Goal: Obtain resource: Download file/media

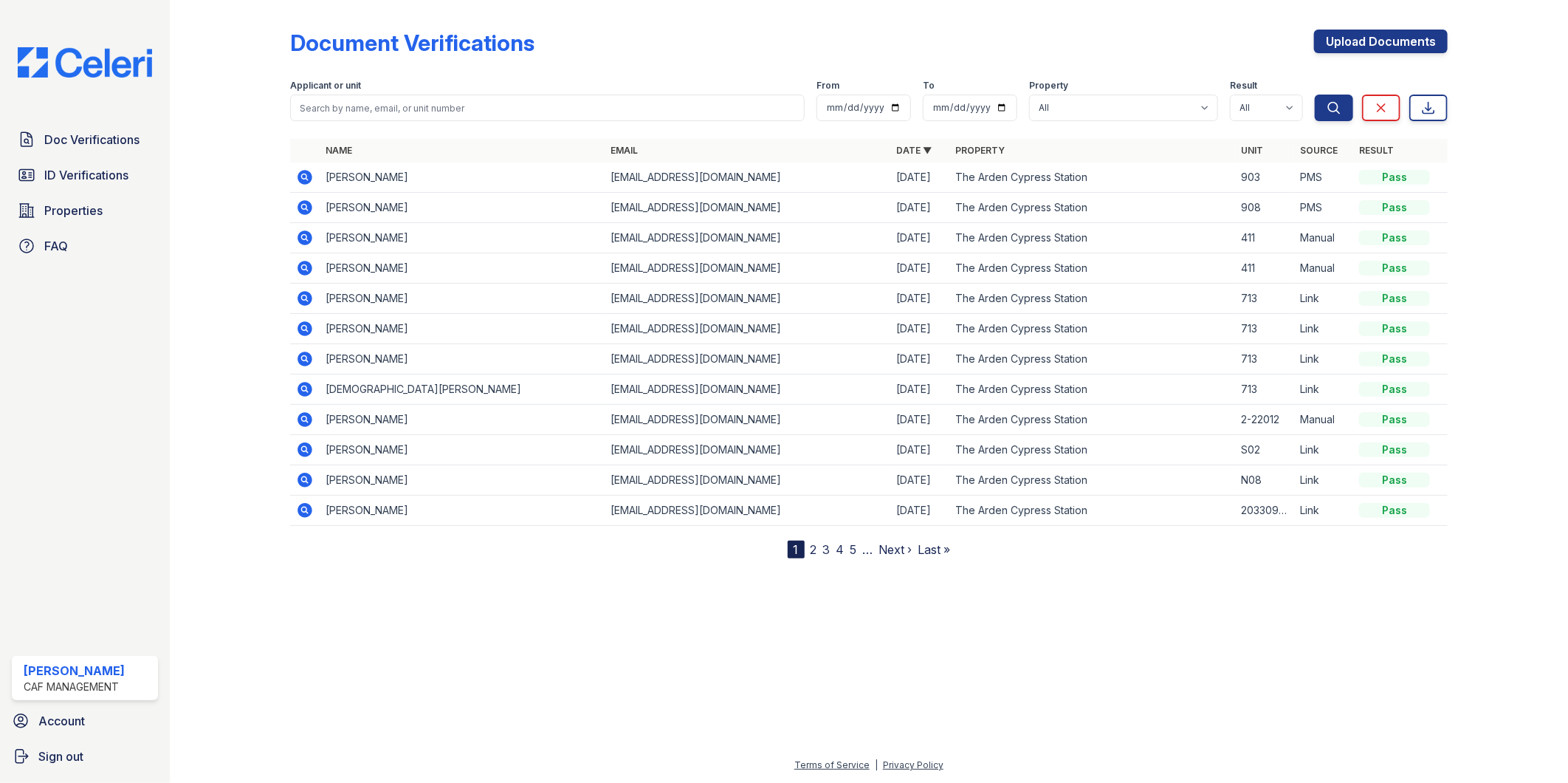
click at [300, 202] on icon at bounding box center [305, 207] width 15 height 15
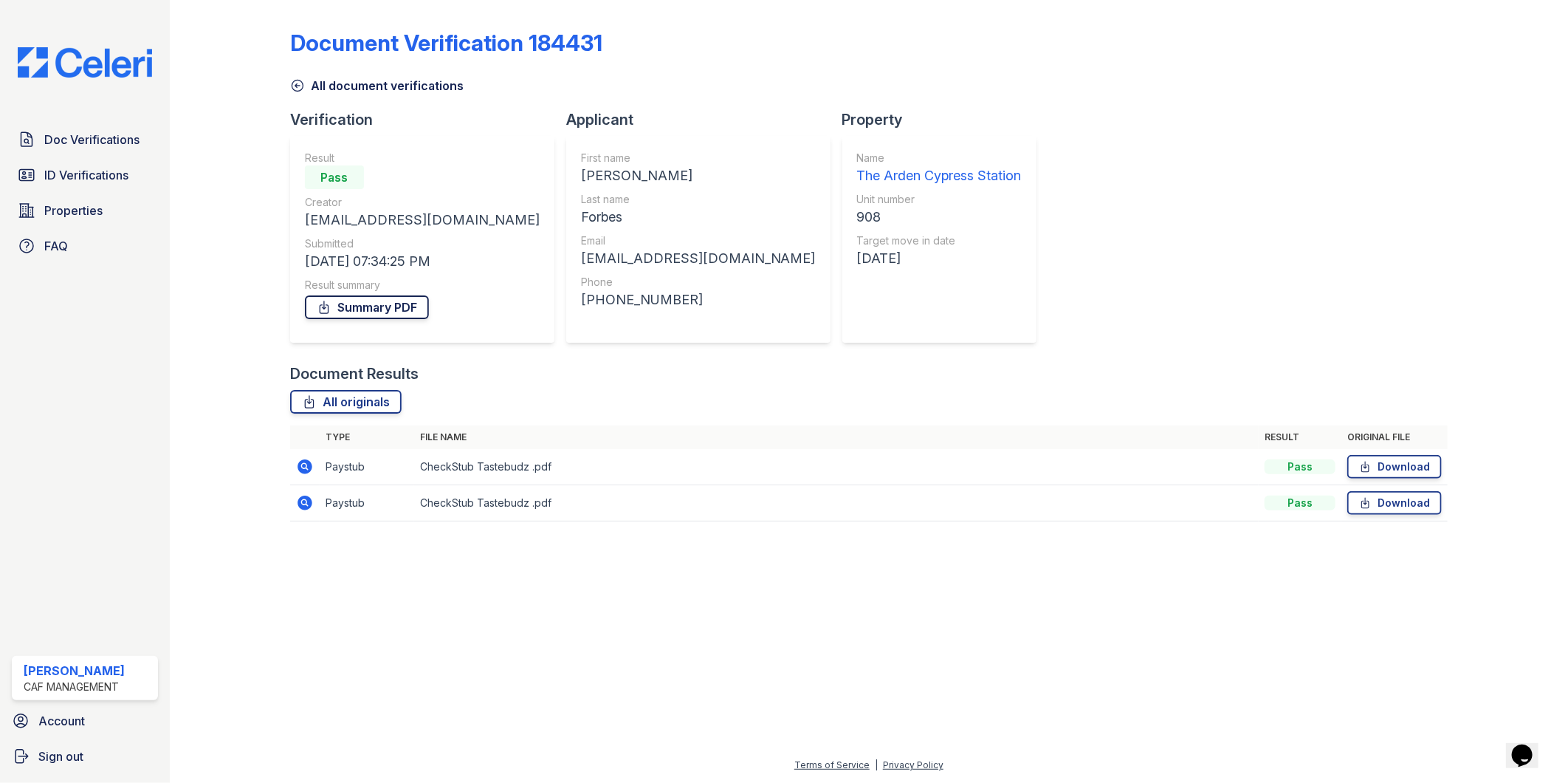
click at [353, 307] on link "Summary PDF" at bounding box center [367, 307] width 124 height 24
click at [97, 181] on span "ID Verifications" at bounding box center [86, 175] width 84 height 18
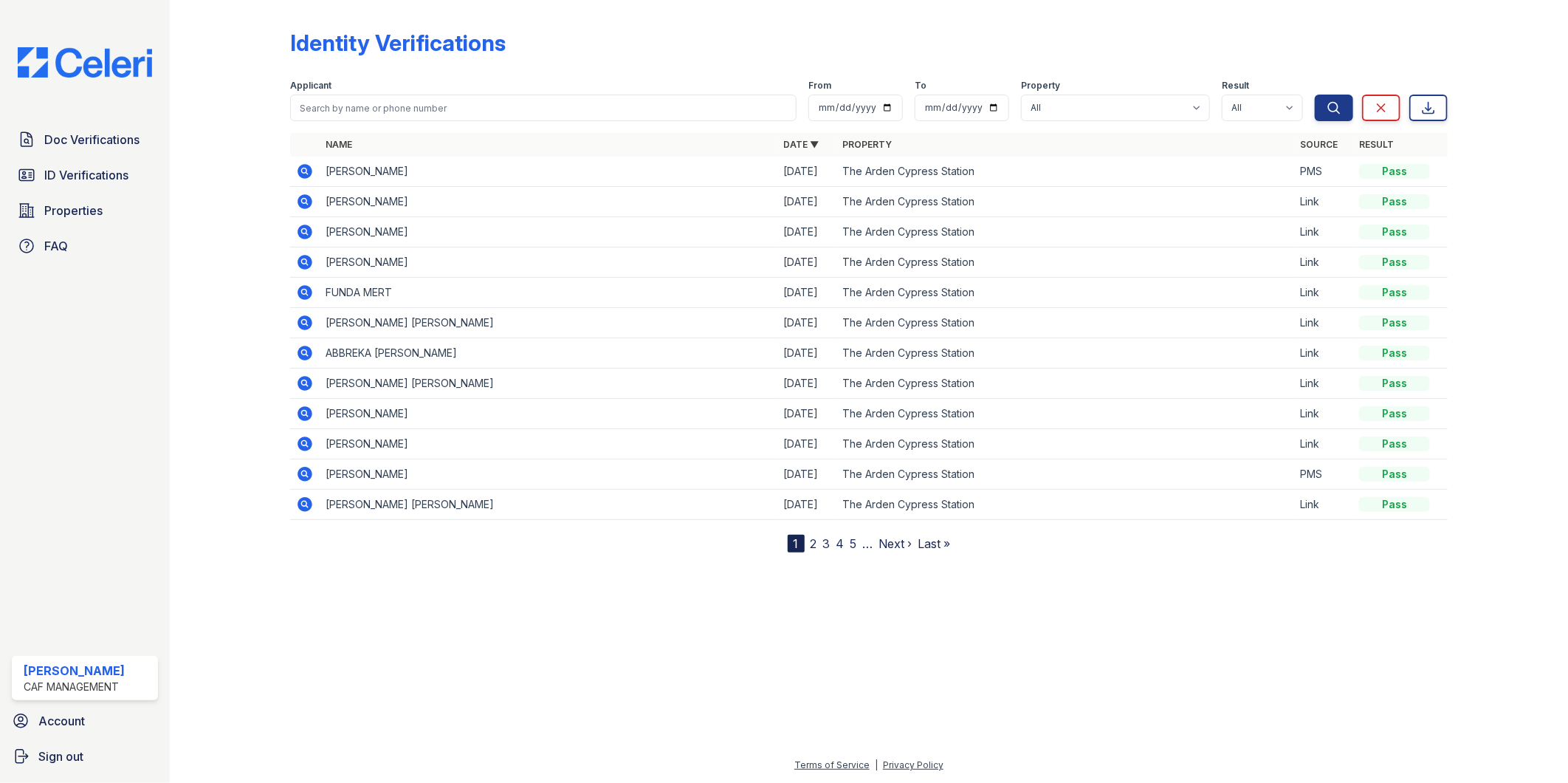
click at [308, 172] on icon at bounding box center [305, 171] width 15 height 15
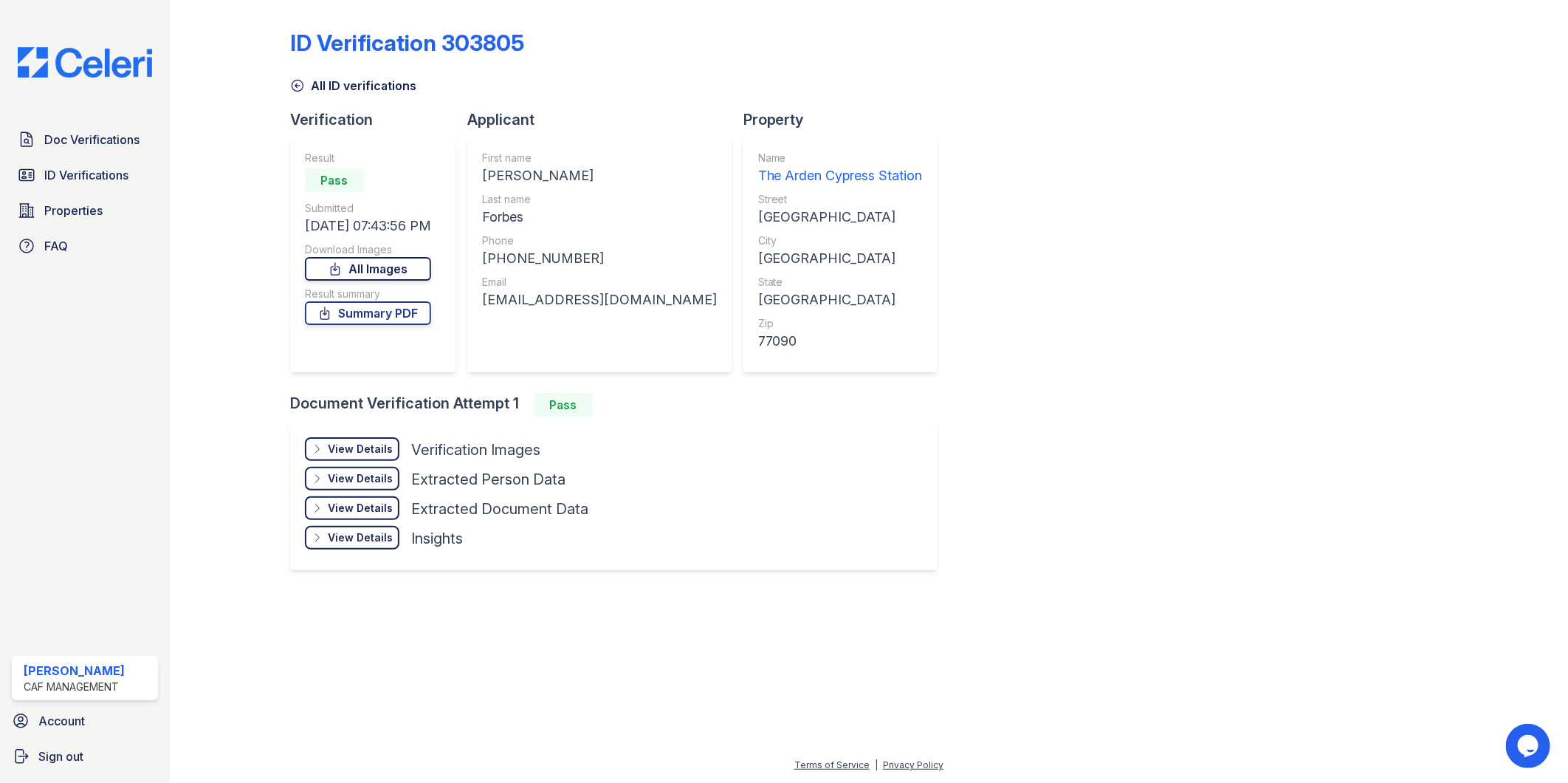
click at [431, 267] on link "All Images" at bounding box center [368, 269] width 126 height 24
click at [343, 313] on link "Summary PDF" at bounding box center [368, 313] width 126 height 24
